Goal: Information Seeking & Learning: Learn about a topic

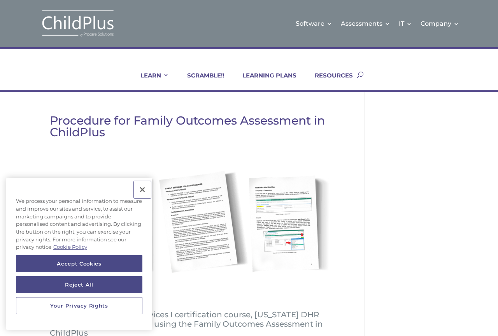
click at [146, 192] on button "Close" at bounding box center [142, 189] width 17 height 17
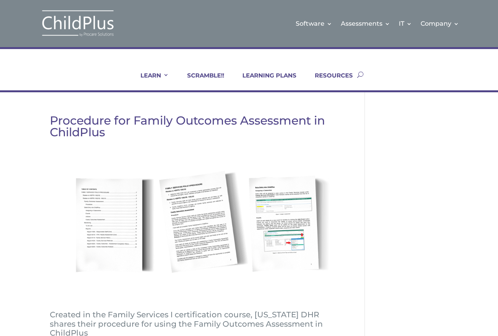
click at [334, 71] on ul "LEARN IN-PERSON Consulting On-site Events Summit Scramble!! ONLINE Courses Cert…" at bounding box center [241, 75] width 231 height 32
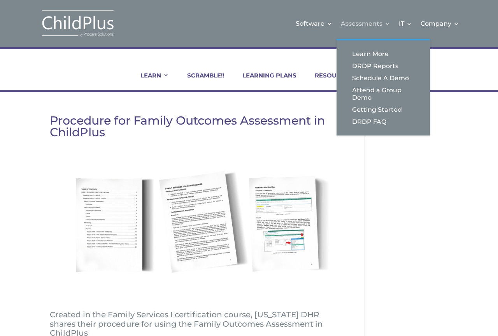
click at [387, 22] on link "Assessments" at bounding box center [365, 24] width 49 height 32
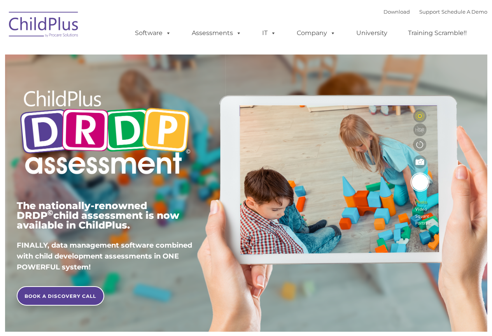
type input ""
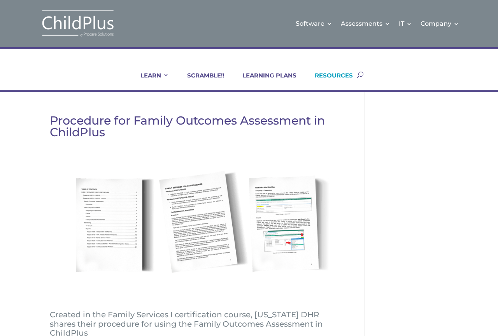
click at [331, 77] on link "RESOURCES" at bounding box center [329, 81] width 48 height 19
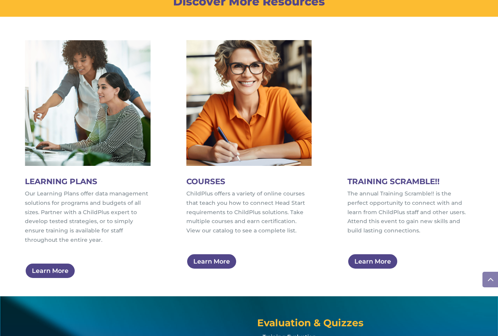
scroll to position [467, 0]
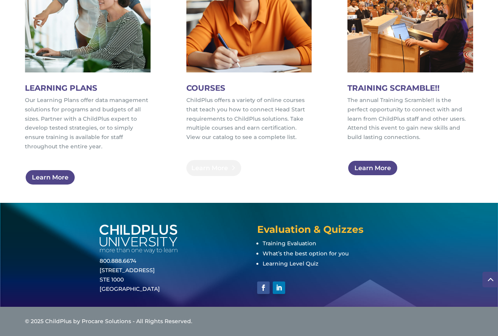
click at [219, 167] on link "Learn More" at bounding box center [213, 168] width 55 height 16
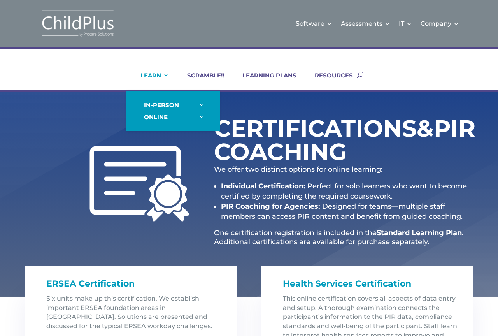
click at [163, 72] on link "LEARN" at bounding box center [150, 81] width 38 height 19
